Goal: Information Seeking & Learning: Understand process/instructions

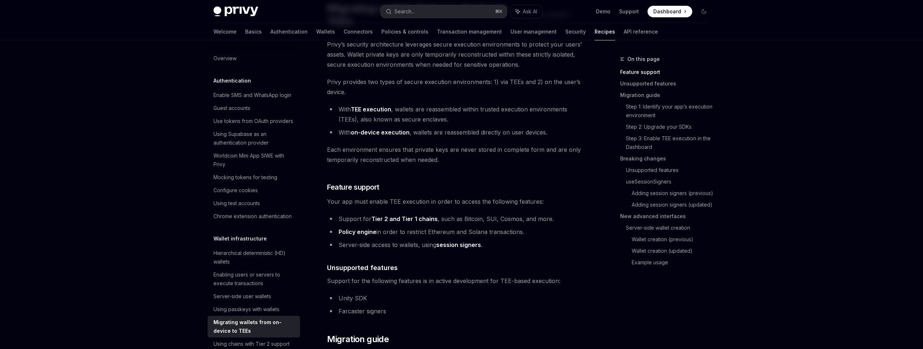
scroll to position [86, 0]
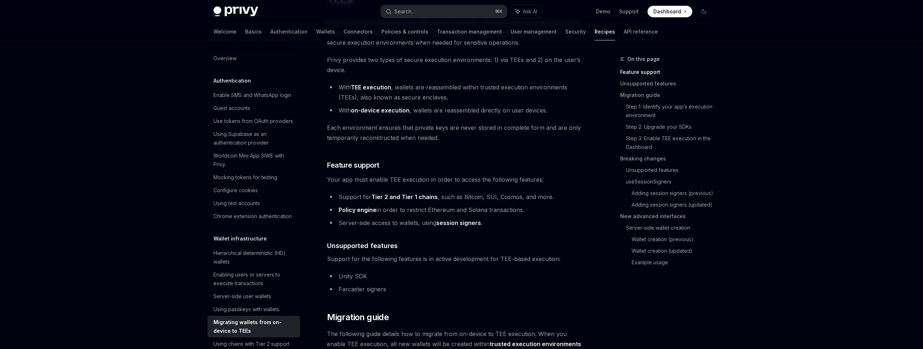
click at [463, 225] on link "session signers" at bounding box center [458, 223] width 45 height 8
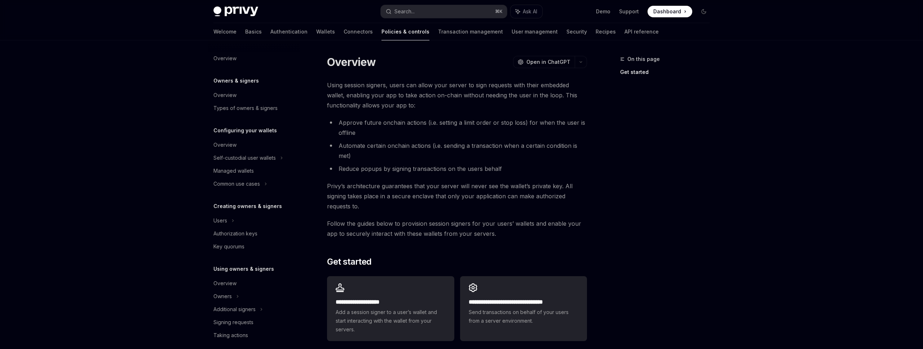
type textarea "*"
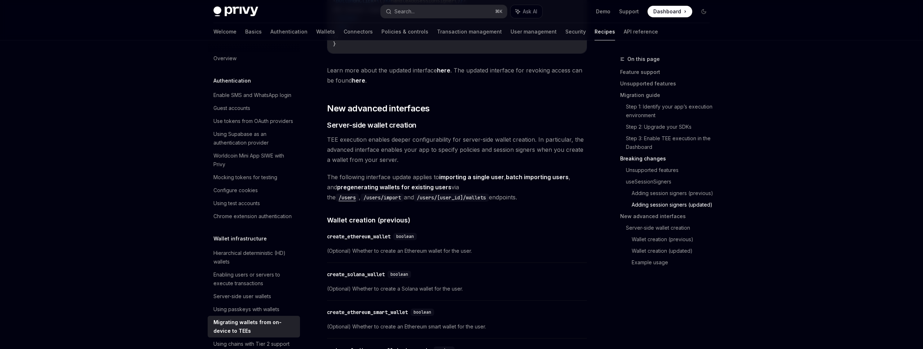
scroll to position [1643, 0]
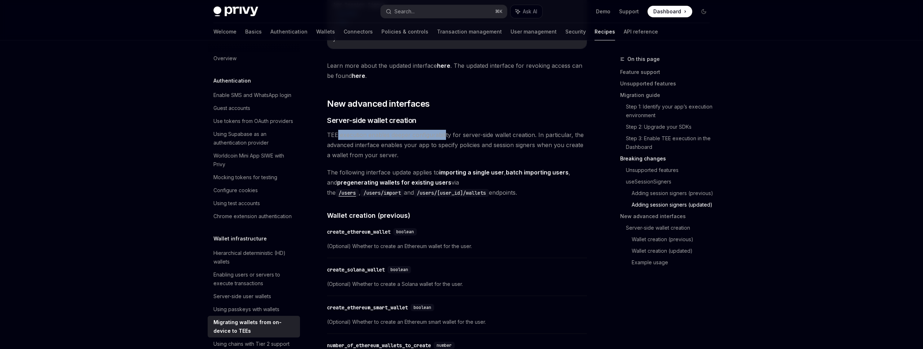
drag, startPoint x: 338, startPoint y: 136, endPoint x: 445, endPoint y: 140, distance: 106.8
click at [445, 140] on span "TEE execution enables deeper configurability for server-side wallet creation. I…" at bounding box center [457, 145] width 260 height 30
drag, startPoint x: 338, startPoint y: 174, endPoint x: 398, endPoint y: 178, distance: 59.2
click at [398, 178] on span "The following interface update applies to importing a single user , batch impor…" at bounding box center [457, 182] width 260 height 30
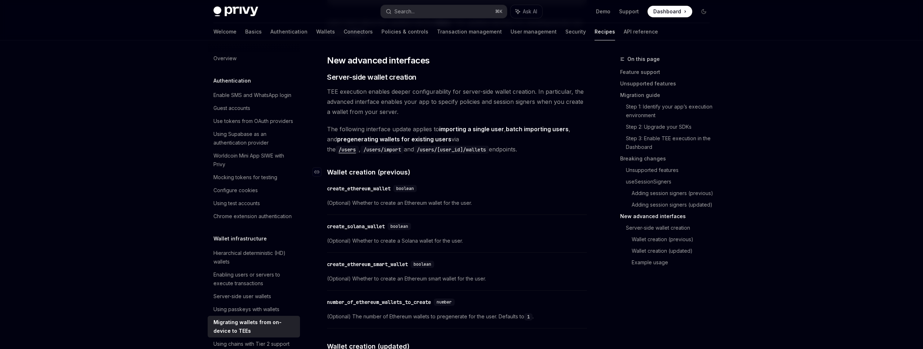
scroll to position [1730, 0]
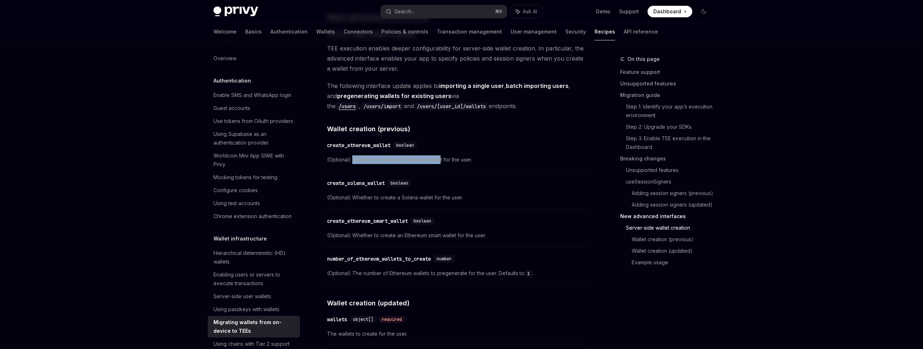
drag, startPoint x: 352, startPoint y: 163, endPoint x: 441, endPoint y: 161, distance: 88.3
click at [441, 161] on span "(Optional) Whether to create an Ethereum wallet for the user." at bounding box center [457, 159] width 260 height 9
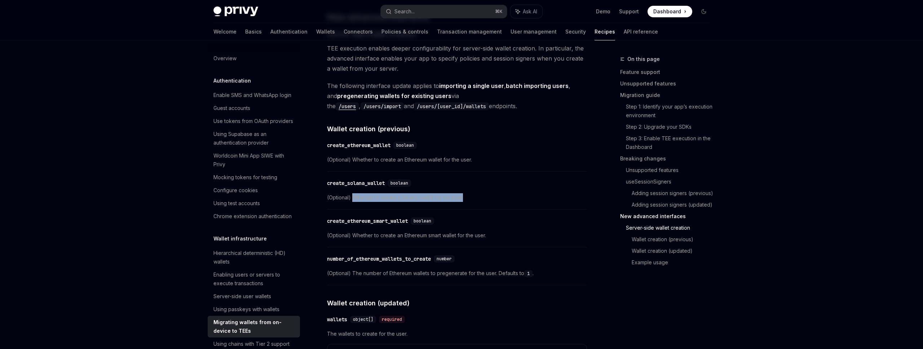
drag, startPoint x: 351, startPoint y: 200, endPoint x: 419, endPoint y: 205, distance: 67.6
click at [419, 205] on div "​ create_solana_wallet boolean (Optional) Whether to create a Solana wallet for…" at bounding box center [457, 192] width 260 height 34
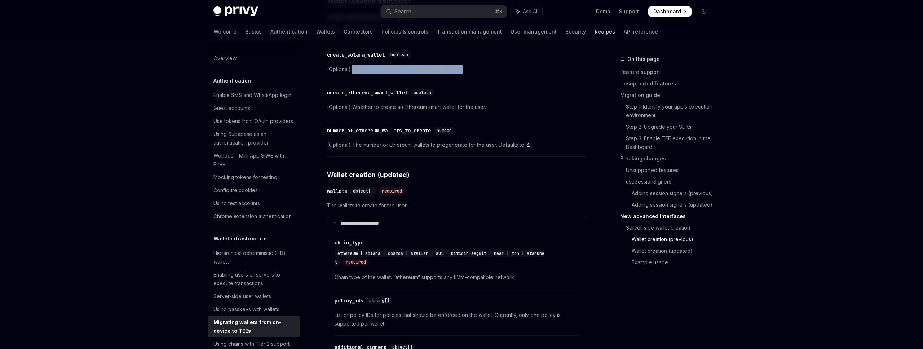
scroll to position [1860, 0]
drag, startPoint x: 360, startPoint y: 143, endPoint x: 428, endPoint y: 148, distance: 68.7
click at [428, 148] on span "(Optional) The number of Ethereum wallets to pregenerate for the user. Defaults…" at bounding box center [457, 143] width 260 height 9
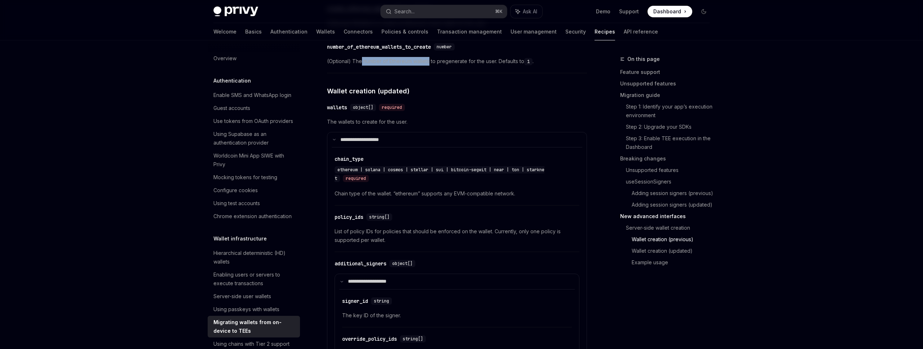
scroll to position [1946, 0]
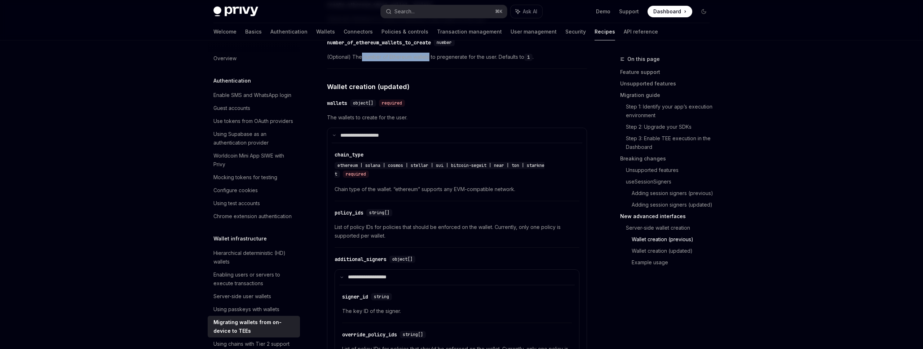
click at [408, 193] on span "Chain type of the wallet. “ethereum” supports any EVM-compatible network." at bounding box center [456, 189] width 245 height 9
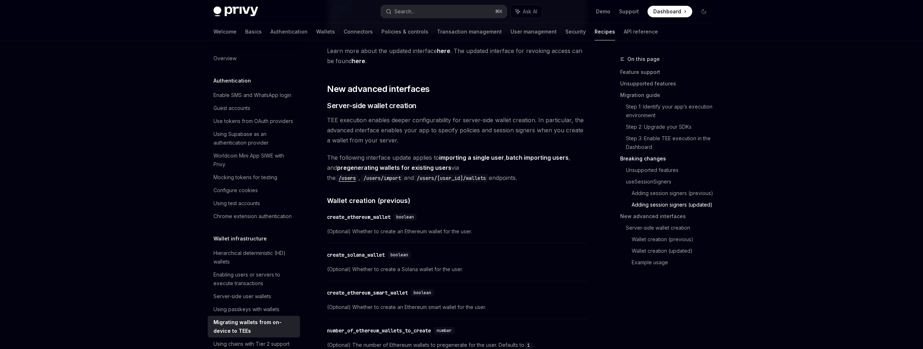
scroll to position [1637, 0]
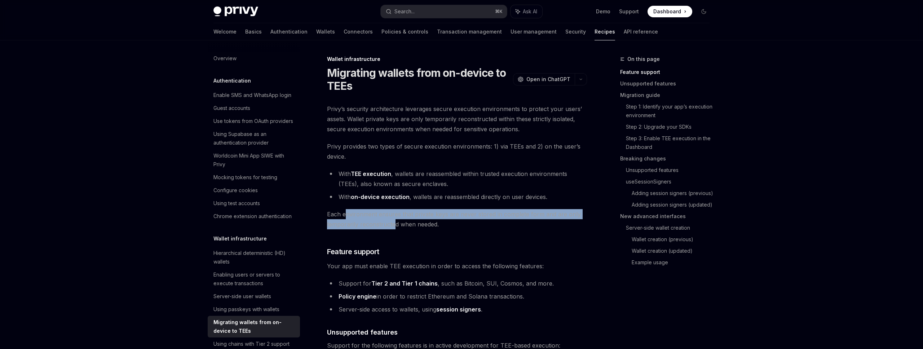
drag, startPoint x: 344, startPoint y: 217, endPoint x: 394, endPoint y: 223, distance: 49.8
click at [394, 223] on span "Each environment ensures that private keys are never stored in complete form an…" at bounding box center [457, 219] width 260 height 20
click at [440, 177] on li "With TEE execution , wallets are reassembled within trusted execution environme…" at bounding box center [457, 179] width 260 height 20
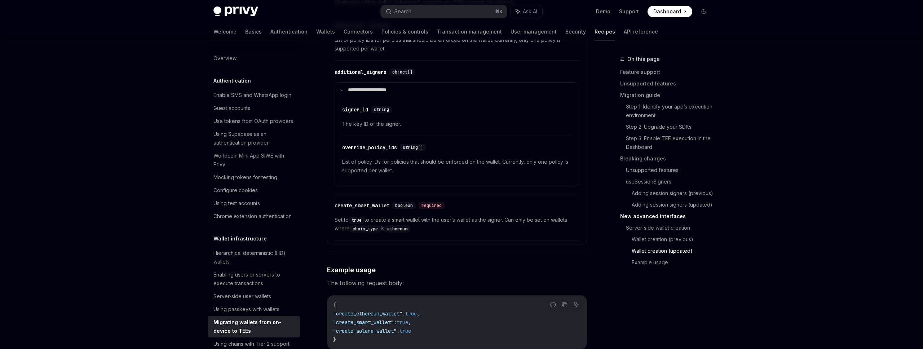
scroll to position [2112, 0]
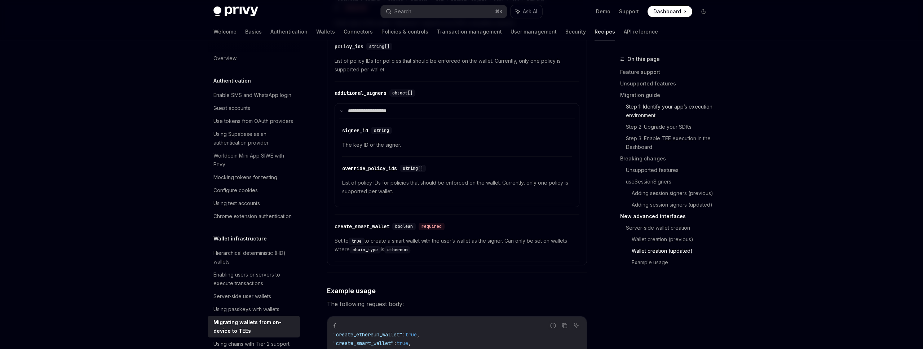
click at [643, 104] on link "Step 1: Identify your app’s execution environment" at bounding box center [670, 111] width 89 height 20
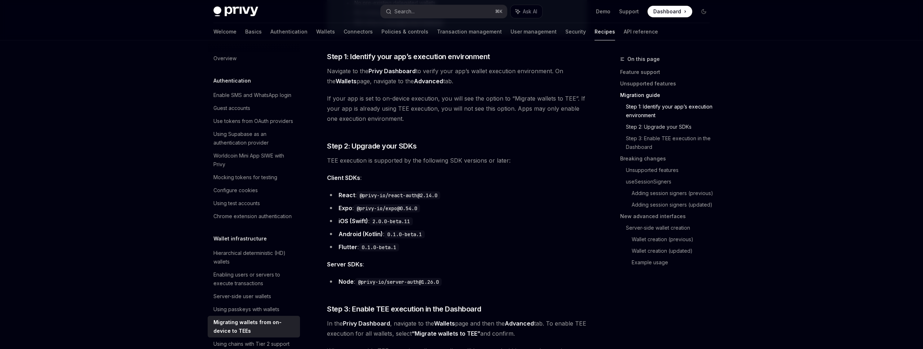
scroll to position [487, 0]
